Goal: Task Accomplishment & Management: Manage account settings

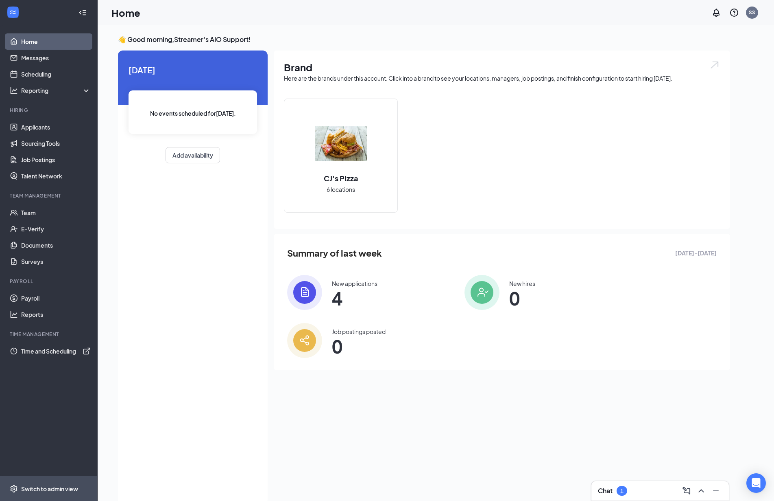
click at [66, 484] on div "Switch to admin view" at bounding box center [49, 488] width 57 height 8
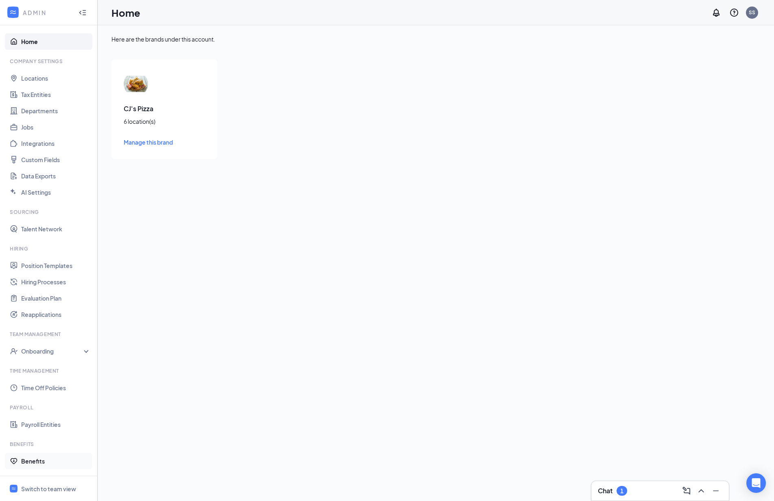
scroll to position [50, 0]
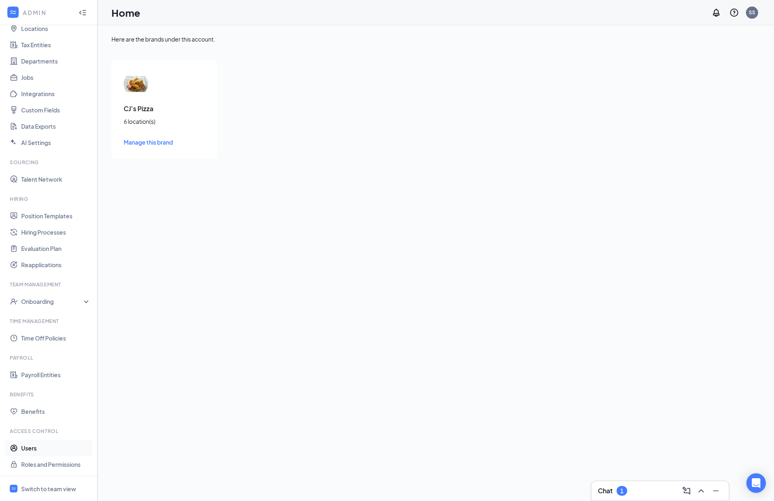
click at [43, 448] on link "Users" at bounding box center [56, 448] width 70 height 16
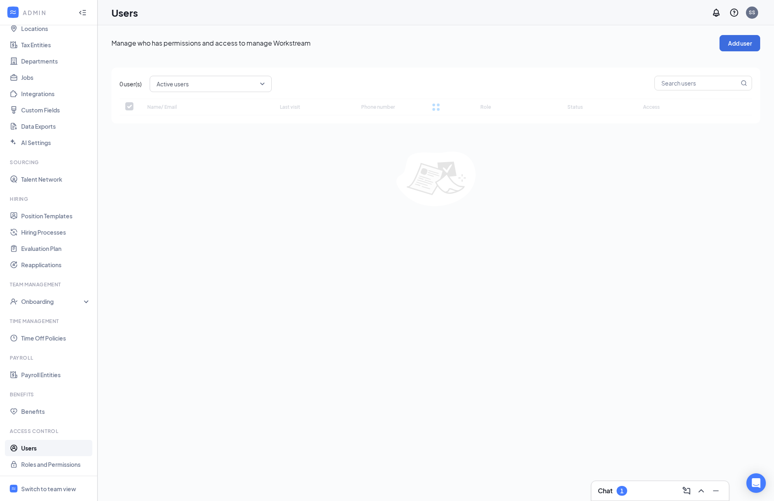
checkbox input "false"
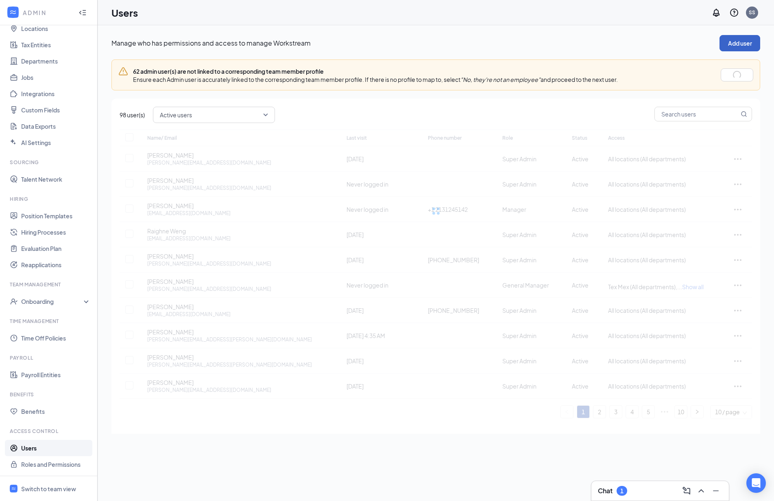
click at [749, 42] on button "Add user" at bounding box center [740, 43] width 41 height 16
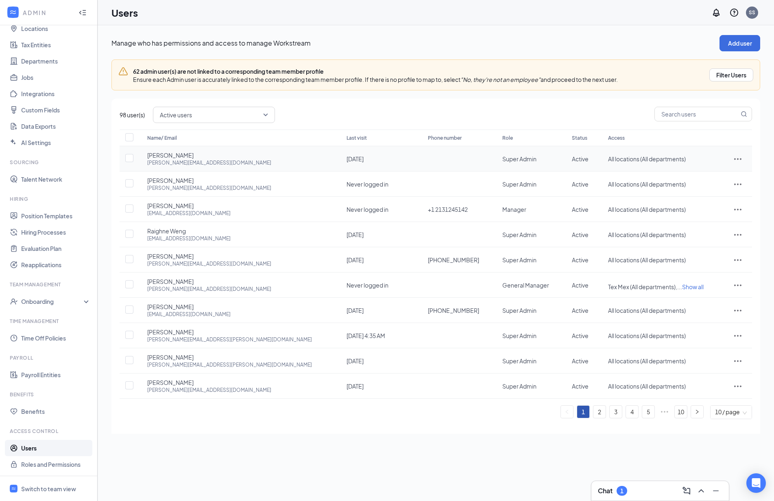
click at [737, 157] on icon "ActionsIcon" at bounding box center [738, 159] width 10 height 10
click at [718, 175] on span "Edit user" at bounding box center [712, 175] width 50 height 9
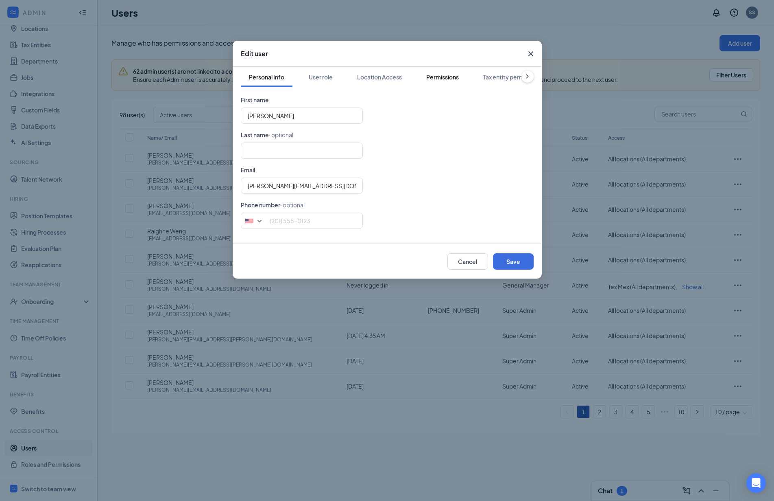
click at [452, 74] on div "Permissions" at bounding box center [443, 77] width 33 height 8
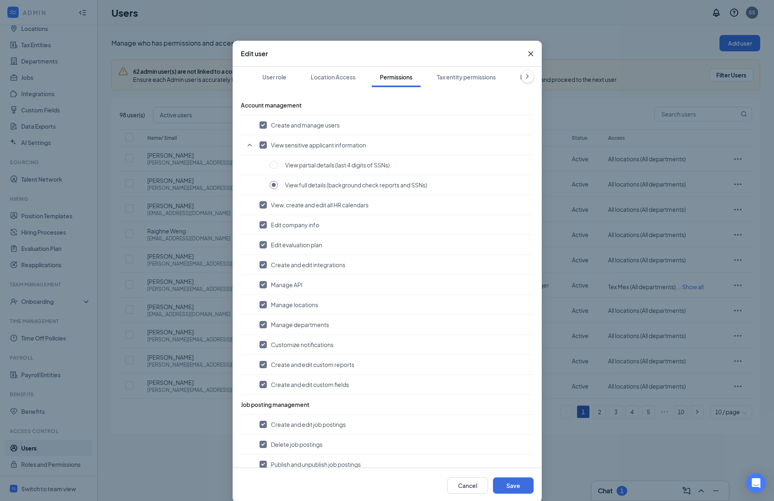
scroll to position [0, 89]
click at [512, 75] on div "Link team profile" at bounding box center [503, 77] width 45 height 8
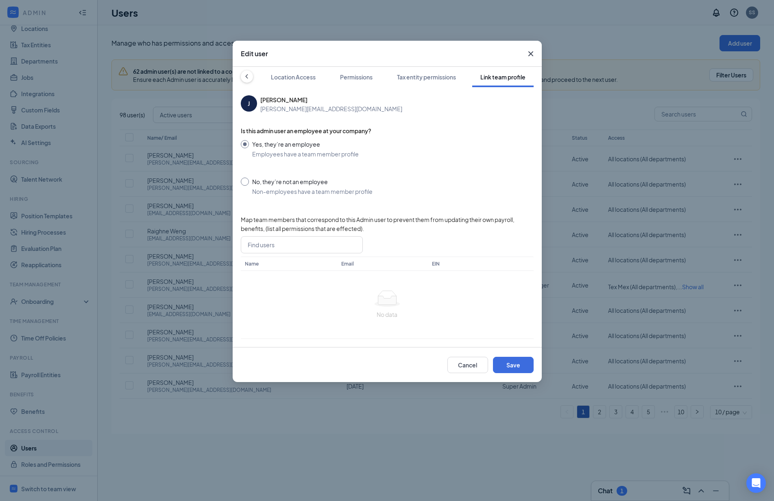
click at [532, 56] on icon "Cross" at bounding box center [530, 53] width 5 height 5
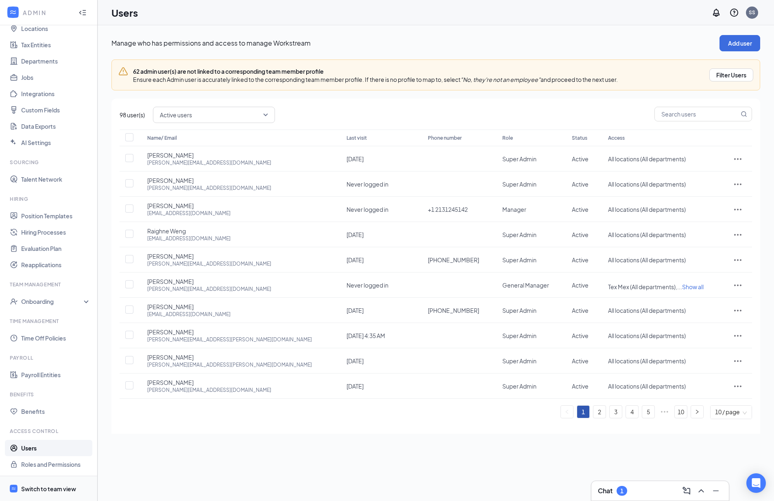
click at [42, 492] on div "Switch to team view" at bounding box center [48, 488] width 55 height 8
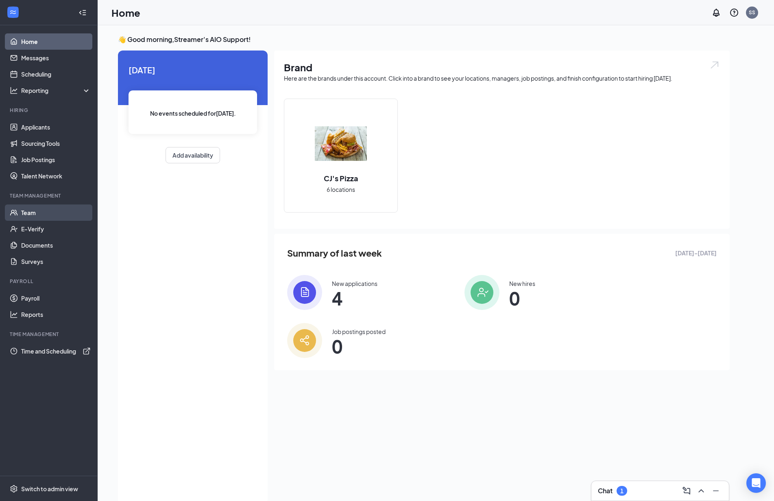
click at [56, 215] on link "Team" at bounding box center [56, 212] width 70 height 16
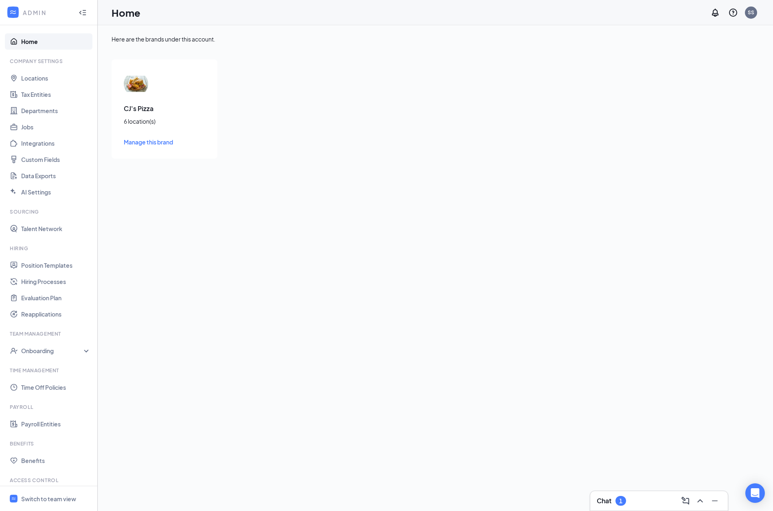
scroll to position [39, 0]
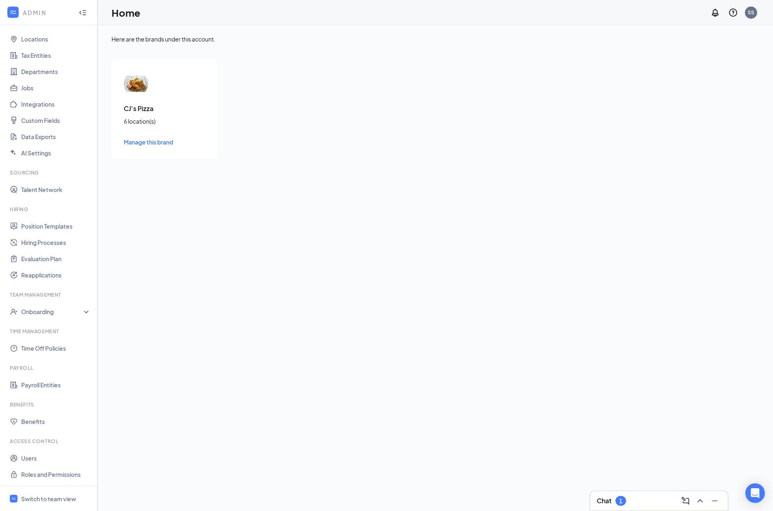
click at [593, 166] on div "Here are the brands under this account. CJ's Pizza 6 location(s) Manage this br…" at bounding box center [435, 96] width 675 height 143
